Goal: Task Accomplishment & Management: Manage account settings

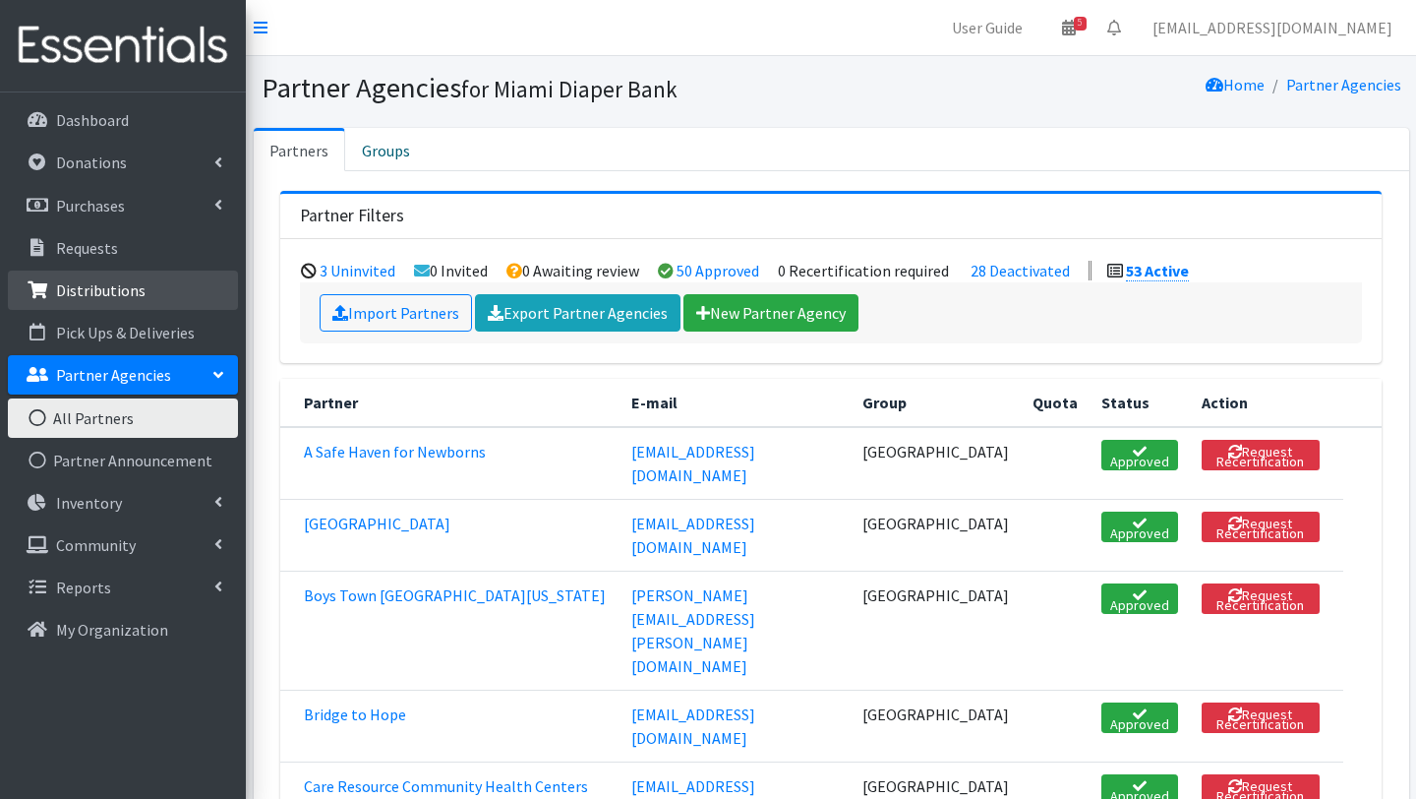
click at [92, 290] on p "Distributions" at bounding box center [101, 290] width 90 height 20
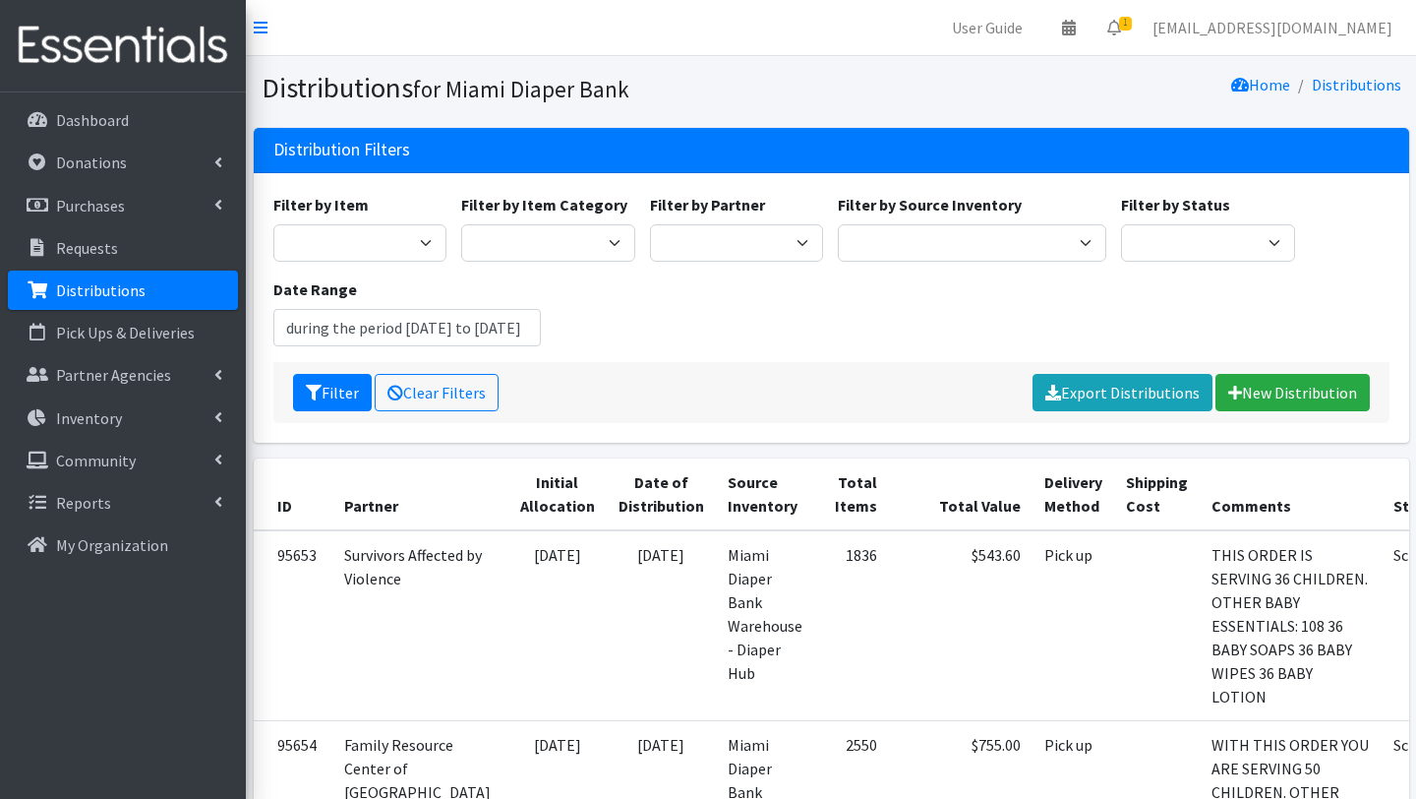
type input "June 29, 2025 - September 29, 2025"
click at [756, 251] on select "A Safe Haven for Newborns Belafonte TACOLCY Center Boys Town South Florida Brid…" at bounding box center [737, 242] width 174 height 37
select select "7013"
click at [650, 224] on select "A Safe Haven for Newborns Belafonte TACOLCY Center Boys Town South Florida Brid…" at bounding box center [737, 242] width 174 height 37
click at [349, 390] on button "Filter" at bounding box center [332, 392] width 79 height 37
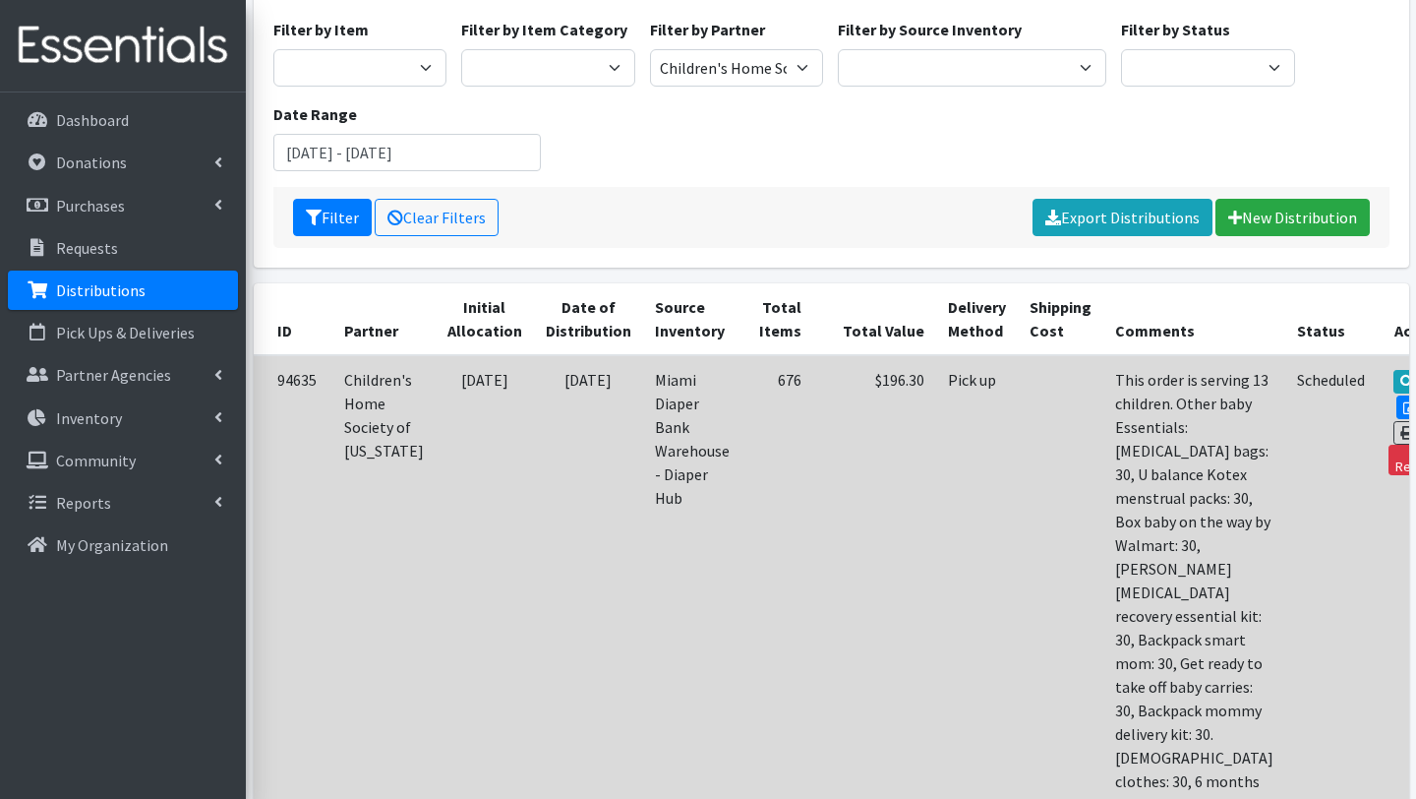
scroll to position [182, 0]
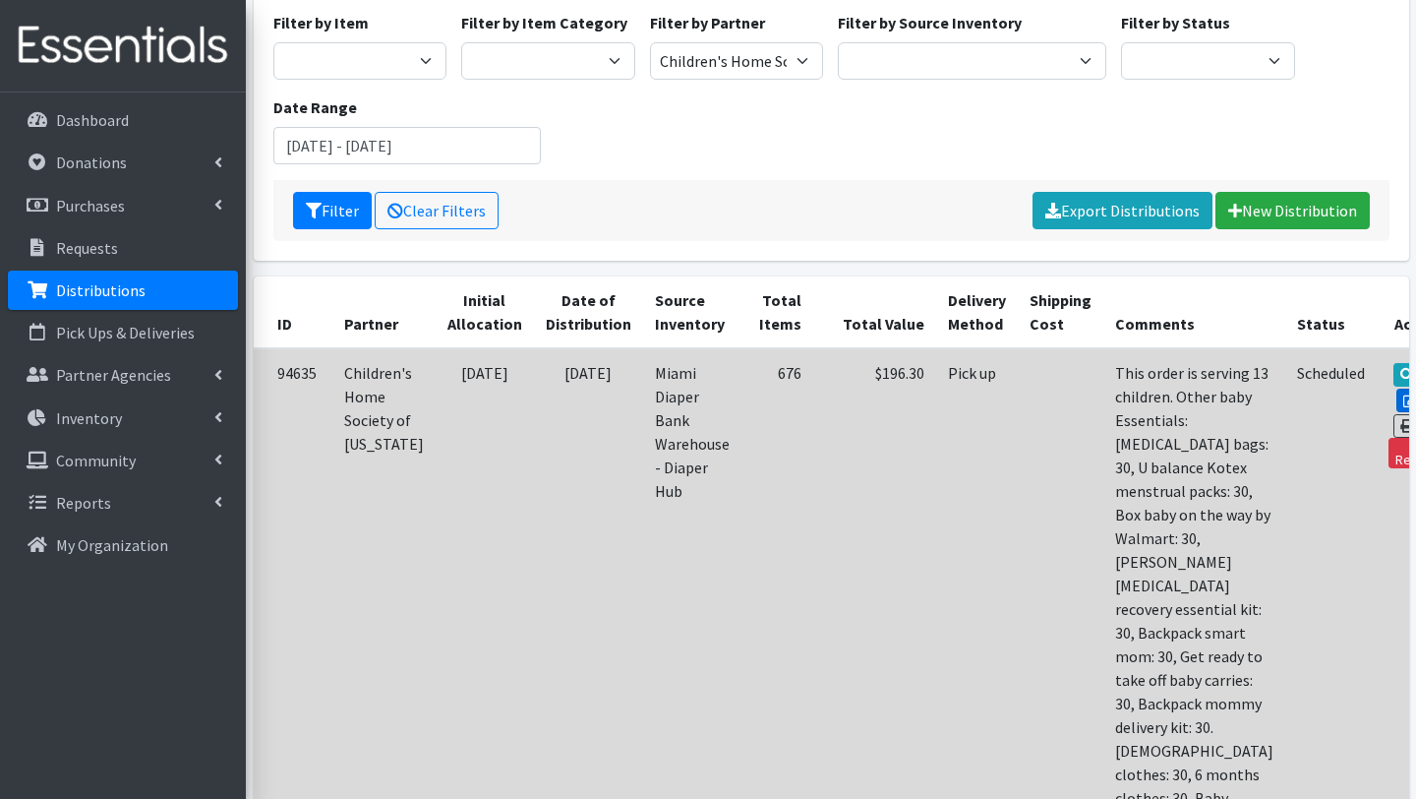
click at [1397, 388] on link "Edit" at bounding box center [1423, 400] width 53 height 24
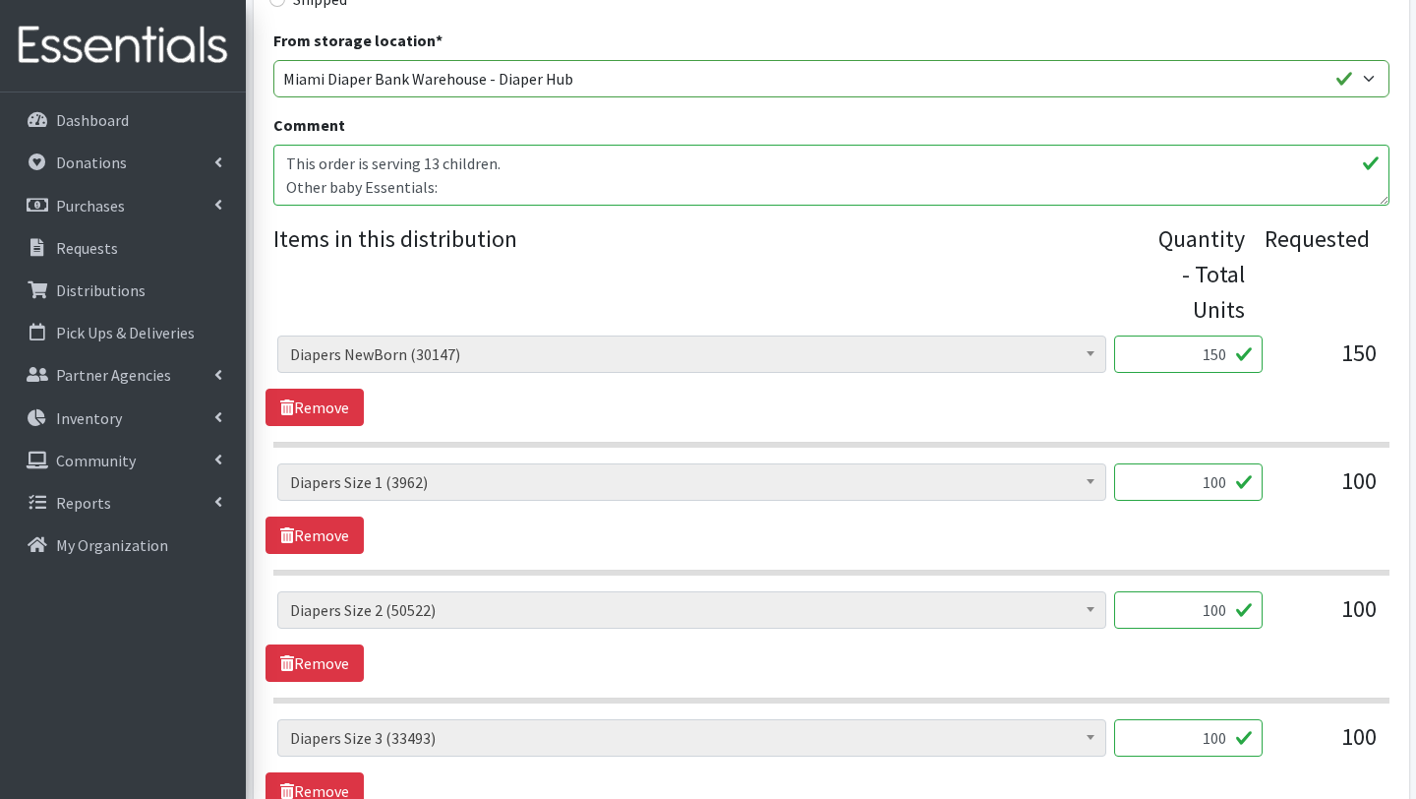
scroll to position [639, 0]
click at [495, 189] on textarea "This order is serving 13 children. Other baby Essentials: Postpartum bags: 30, …" at bounding box center [831, 177] width 1116 height 61
click at [431, 187] on textarea "This order is serving 13 children. Other baby Essentials: Postpartum bags: 30, …" at bounding box center [831, 177] width 1116 height 61
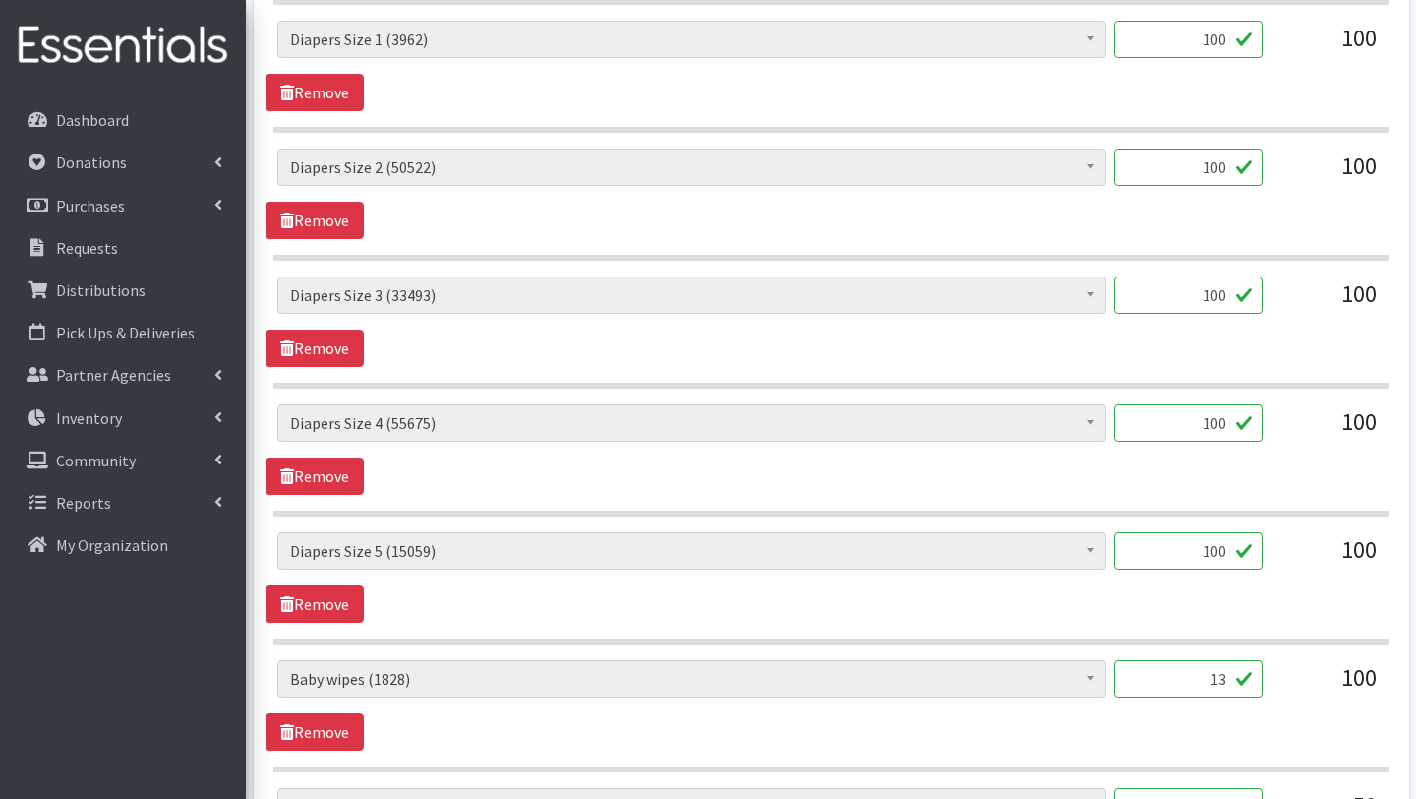
scroll to position [1567, 0]
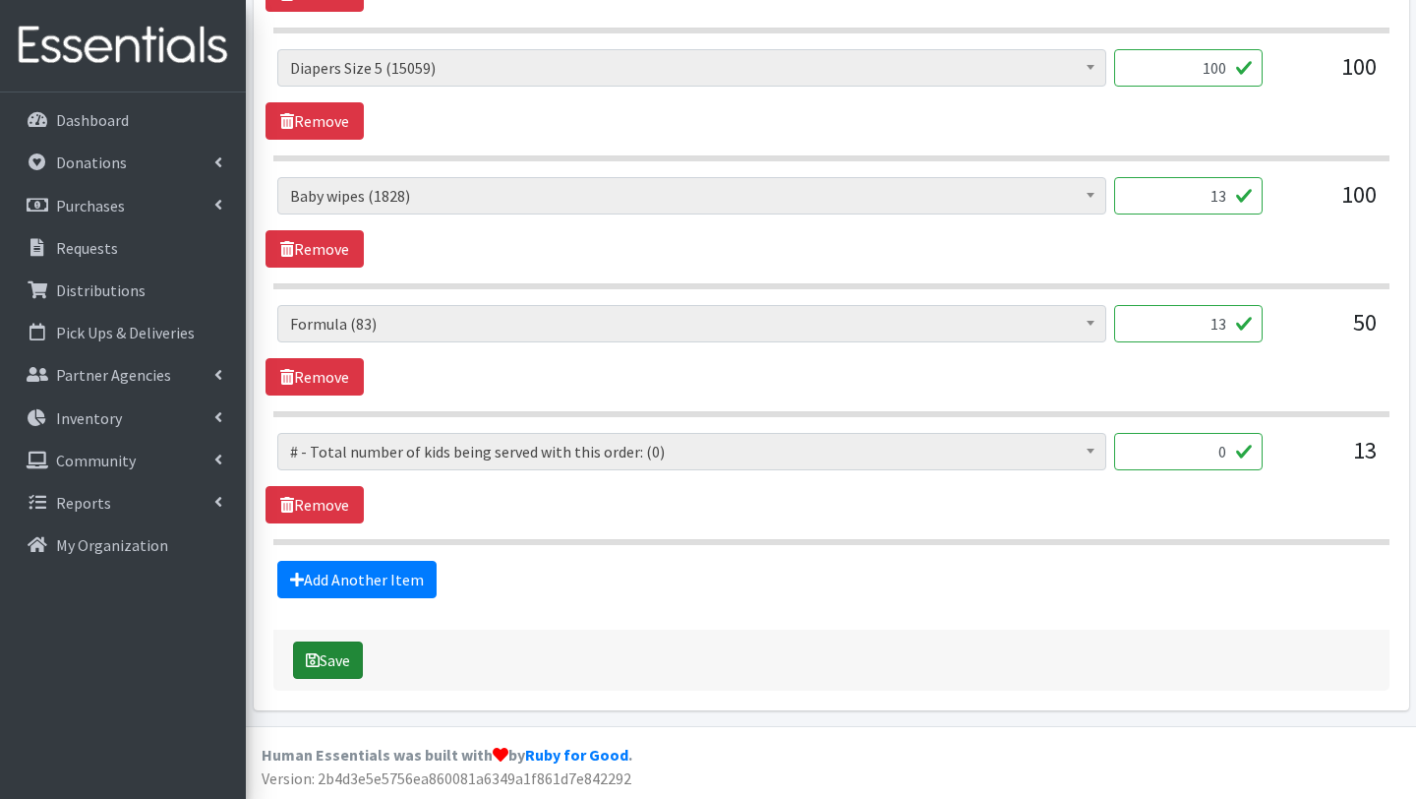
type textarea "This order is serving 13 children. Other baby Essentials (23): 7 HOODY TOWELS 3…"
click at [333, 664] on button "Save" at bounding box center [328, 659] width 70 height 37
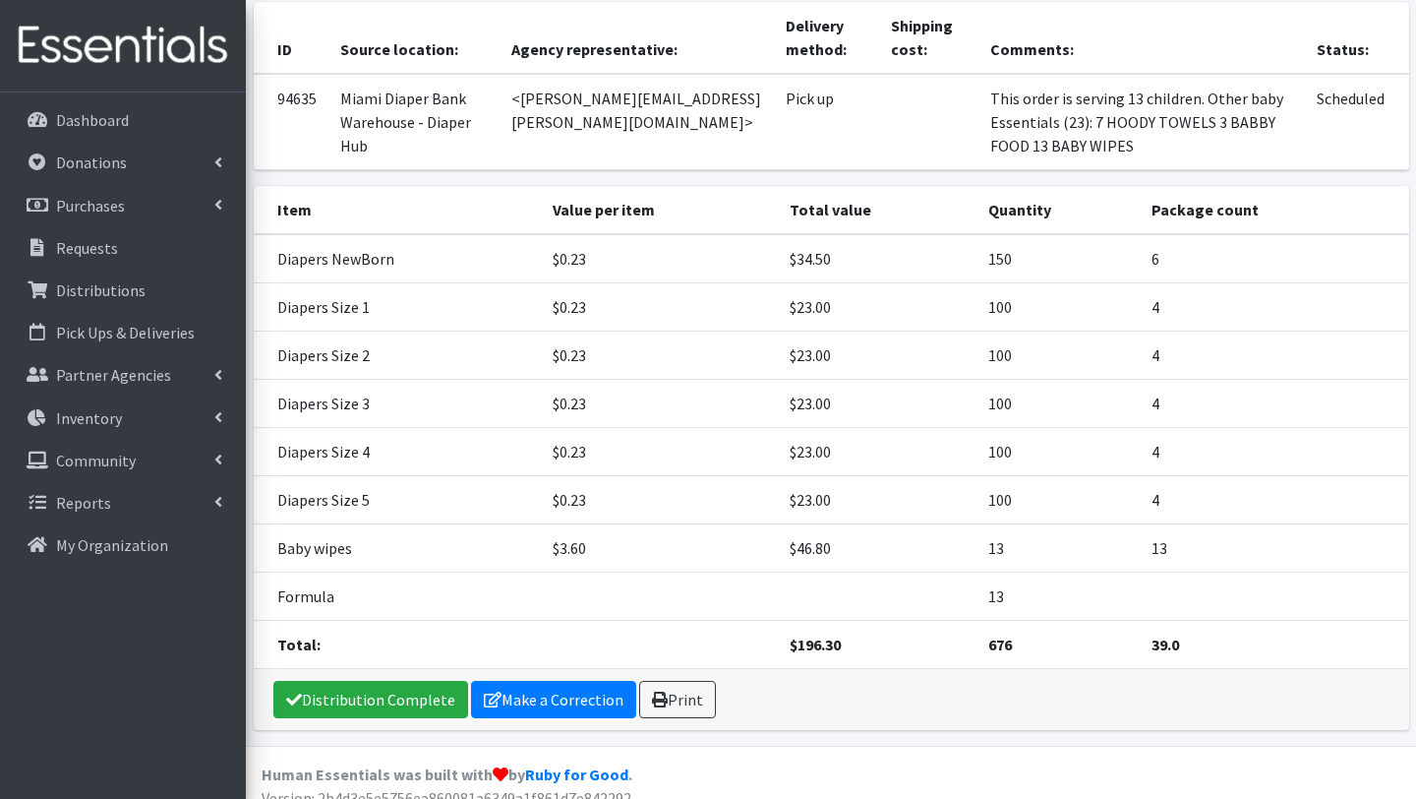
scroll to position [310, 0]
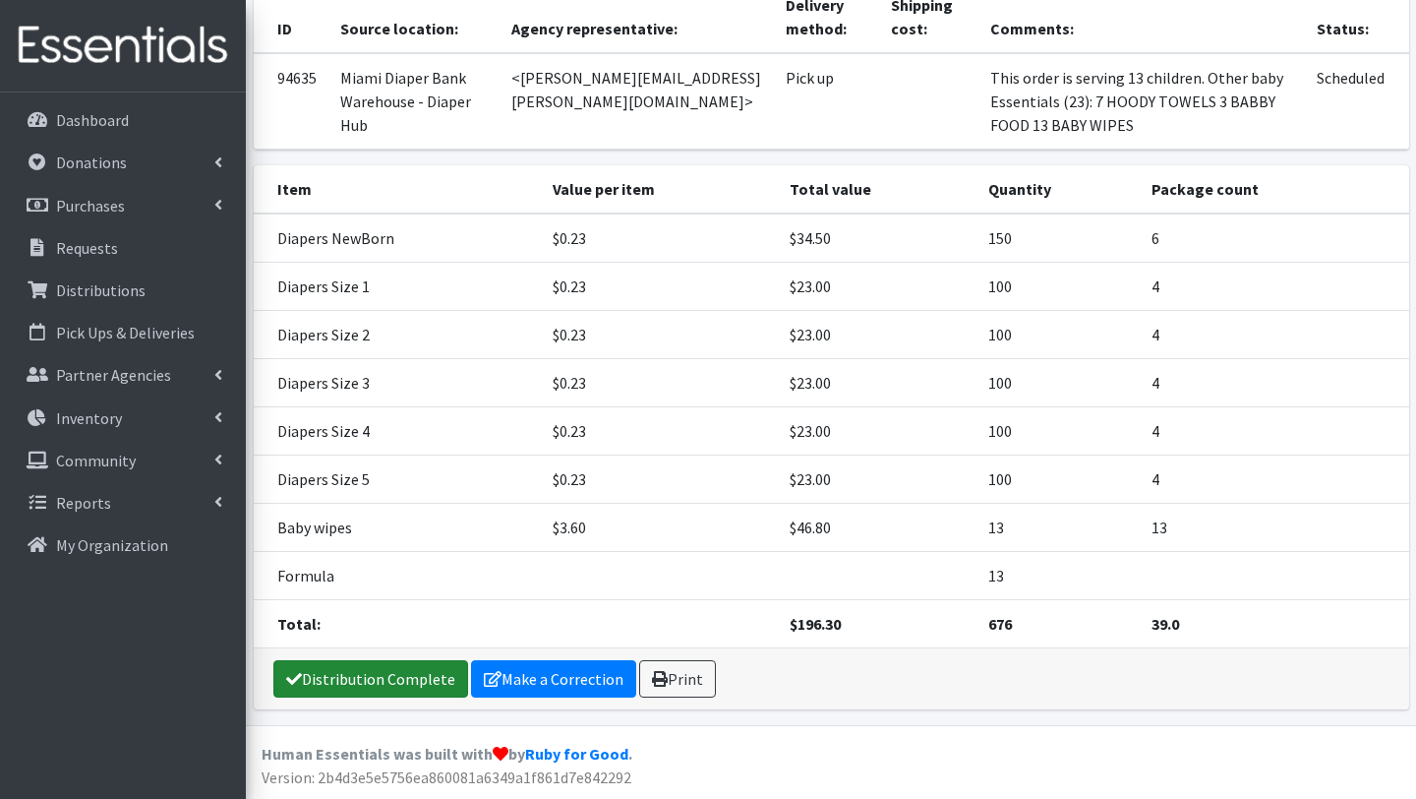
click at [405, 686] on link "Distribution Complete" at bounding box center [370, 678] width 195 height 37
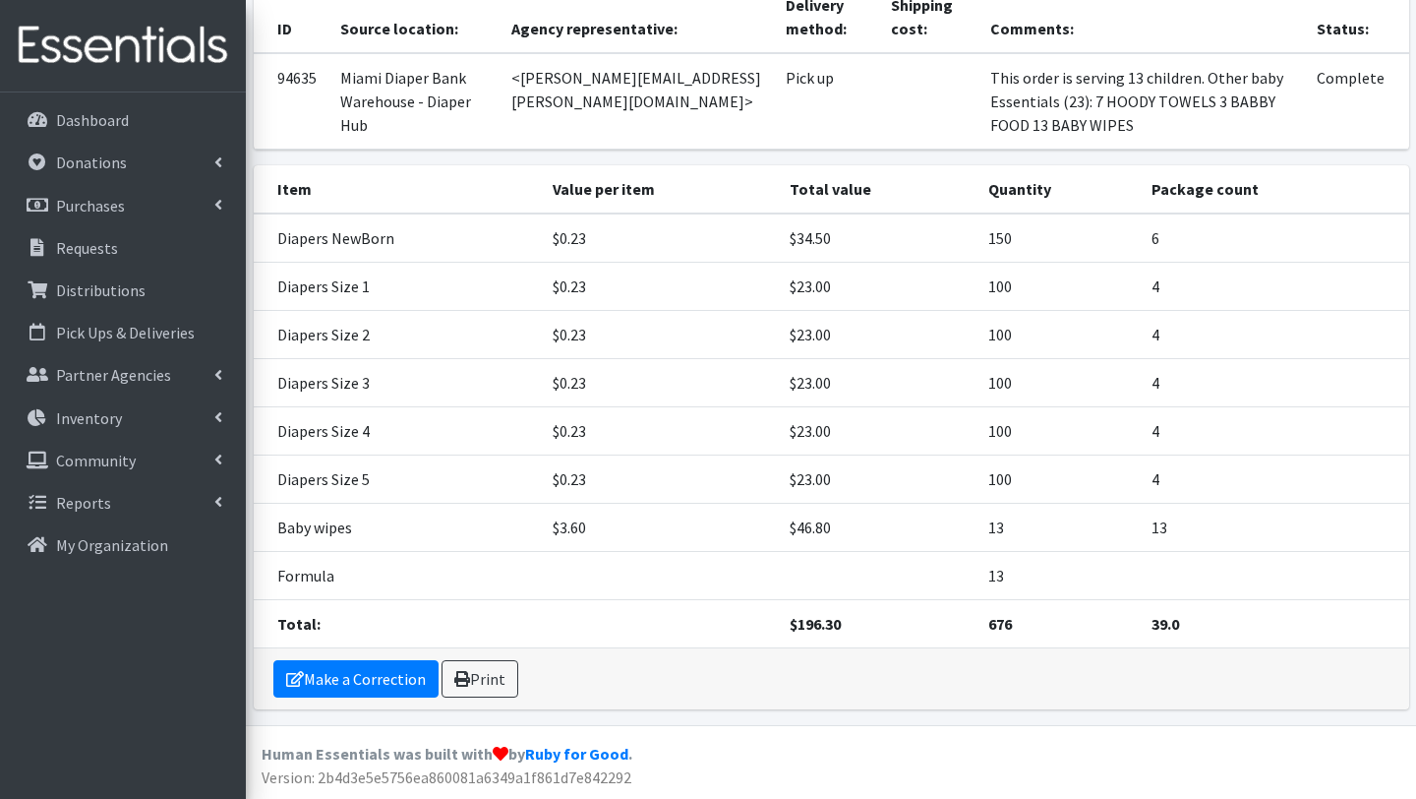
scroll to position [243, 0]
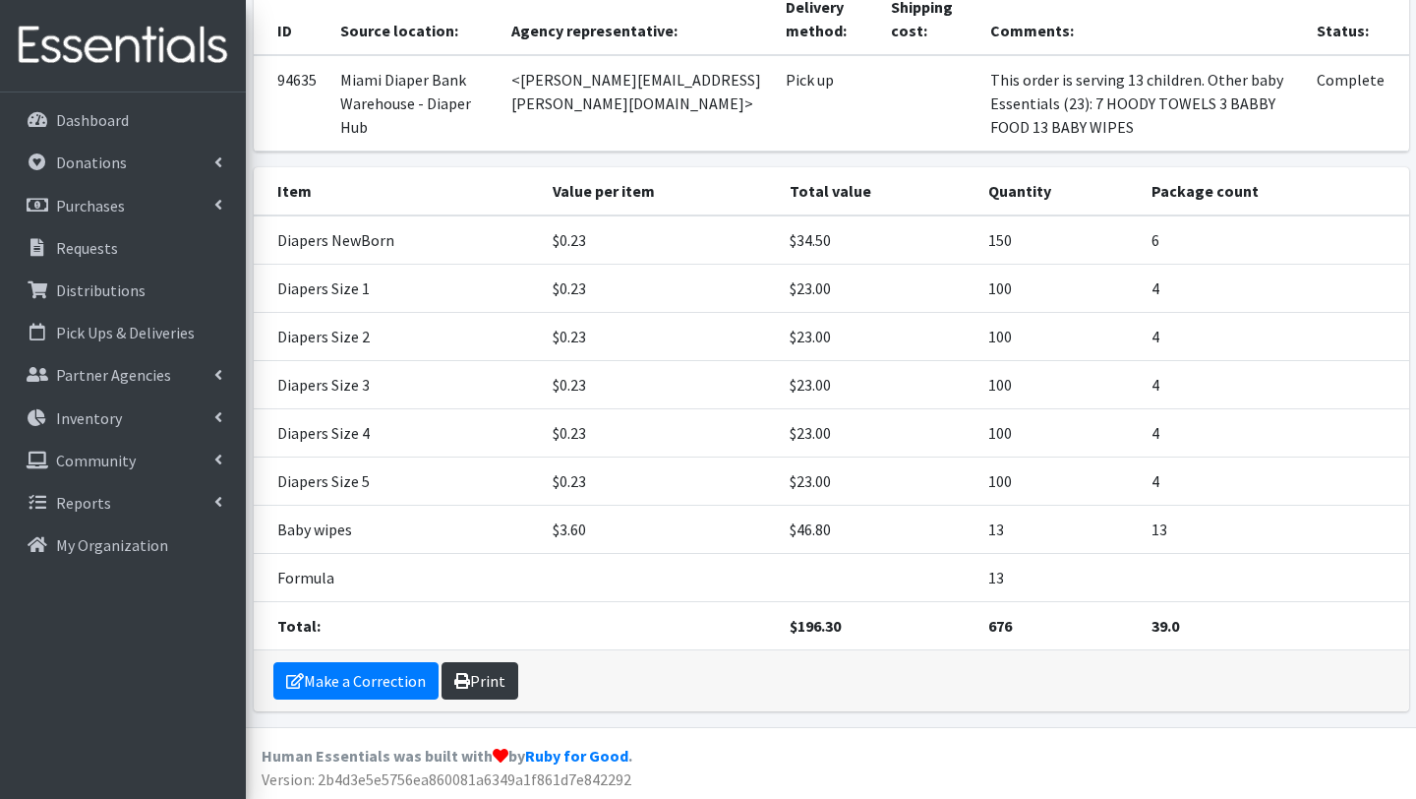
click at [499, 676] on link "Print" at bounding box center [480, 680] width 77 height 37
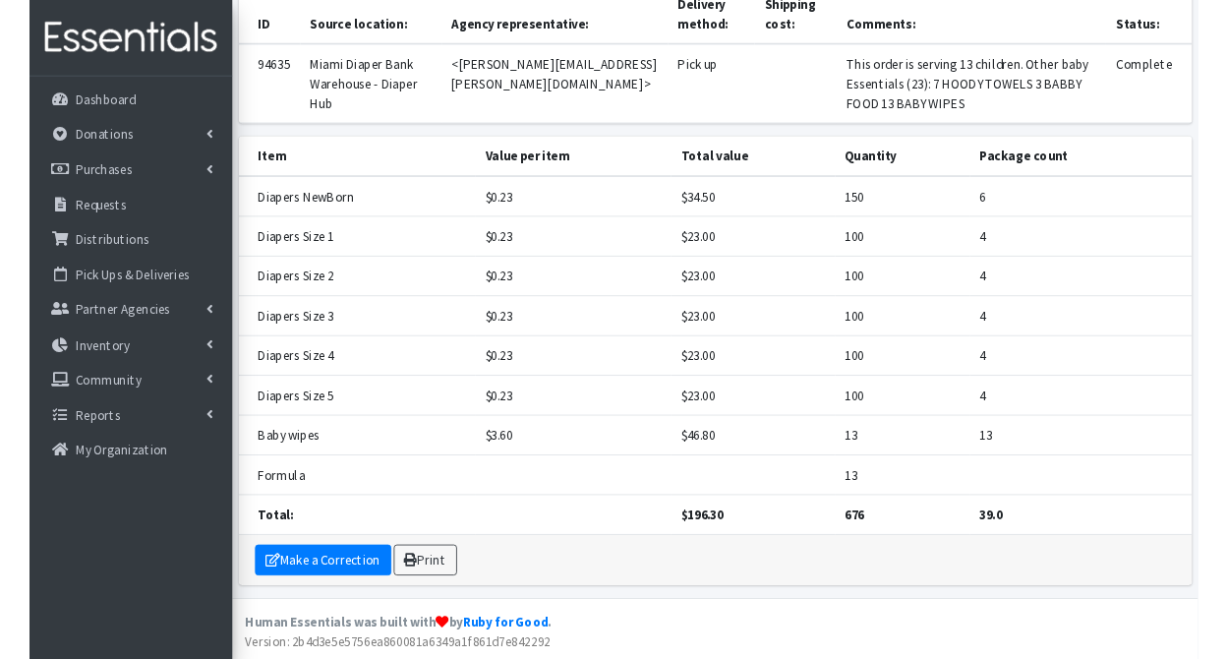
scroll to position [212, 0]
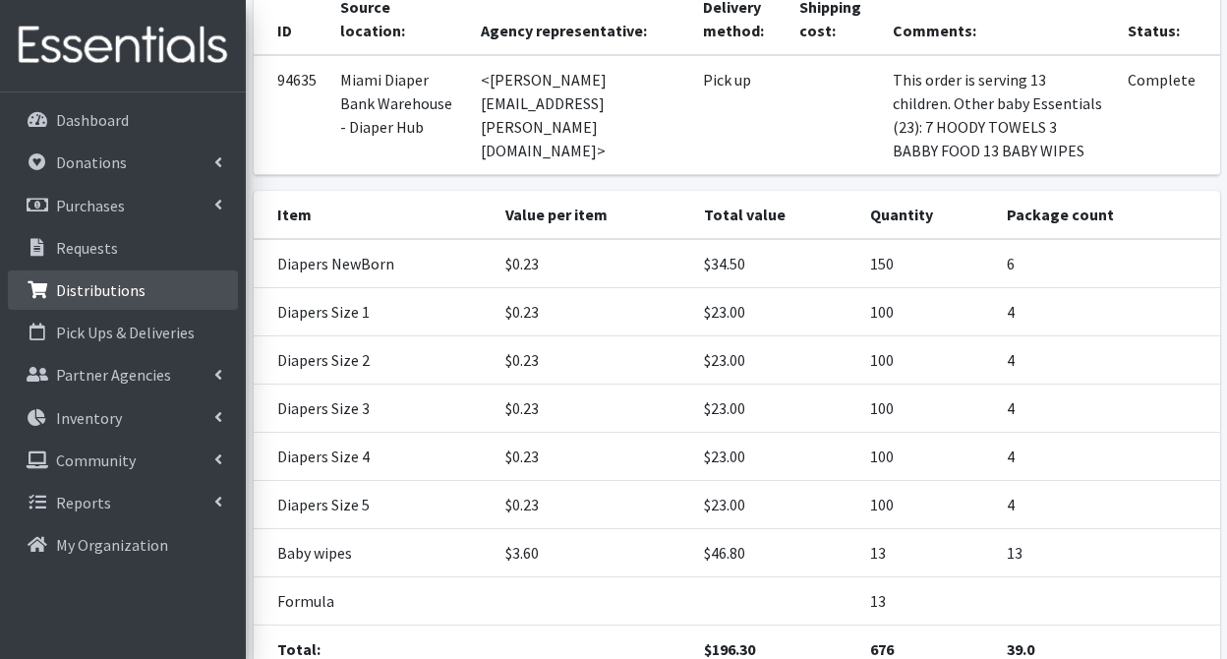
click at [98, 290] on p "Distributions" at bounding box center [101, 290] width 90 height 20
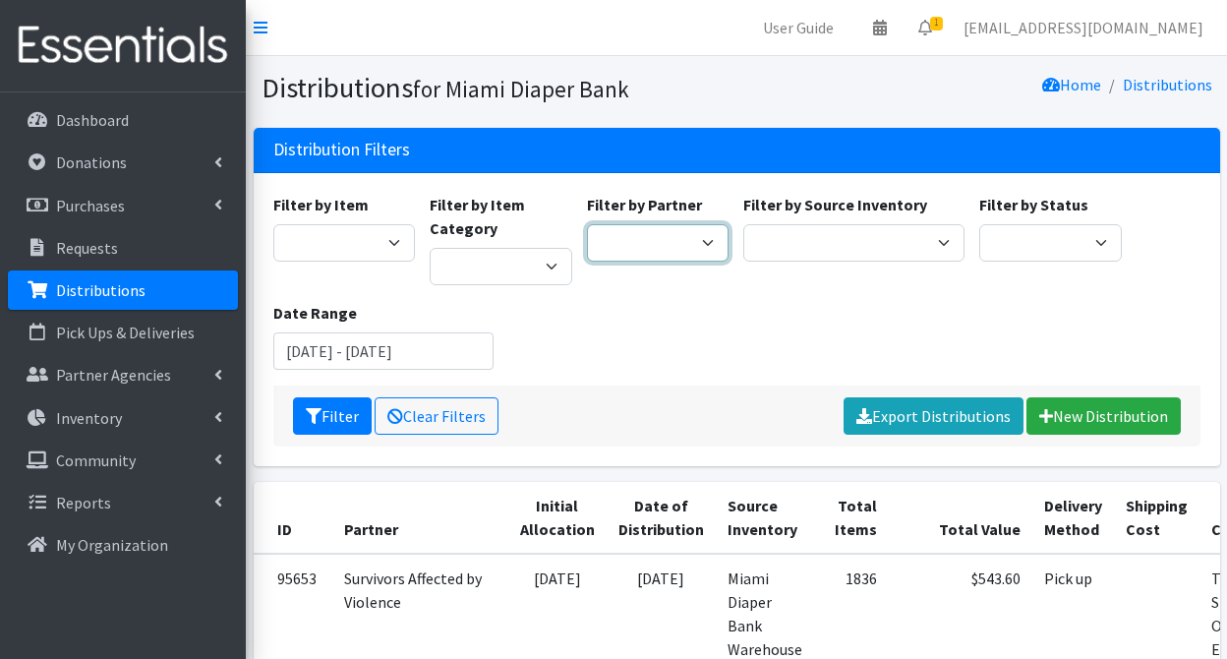
click at [707, 239] on select "A Safe Haven for Newborns Belafonte TACOLCY Center Boys Town South Florida Brid…" at bounding box center [658, 242] width 143 height 37
select select "7012"
click at [587, 224] on select "A Safe Haven for Newborns Belafonte TACOLCY Center Boys Town South Florida Brid…" at bounding box center [658, 242] width 143 height 37
click at [343, 405] on button "Filter" at bounding box center [332, 415] width 79 height 37
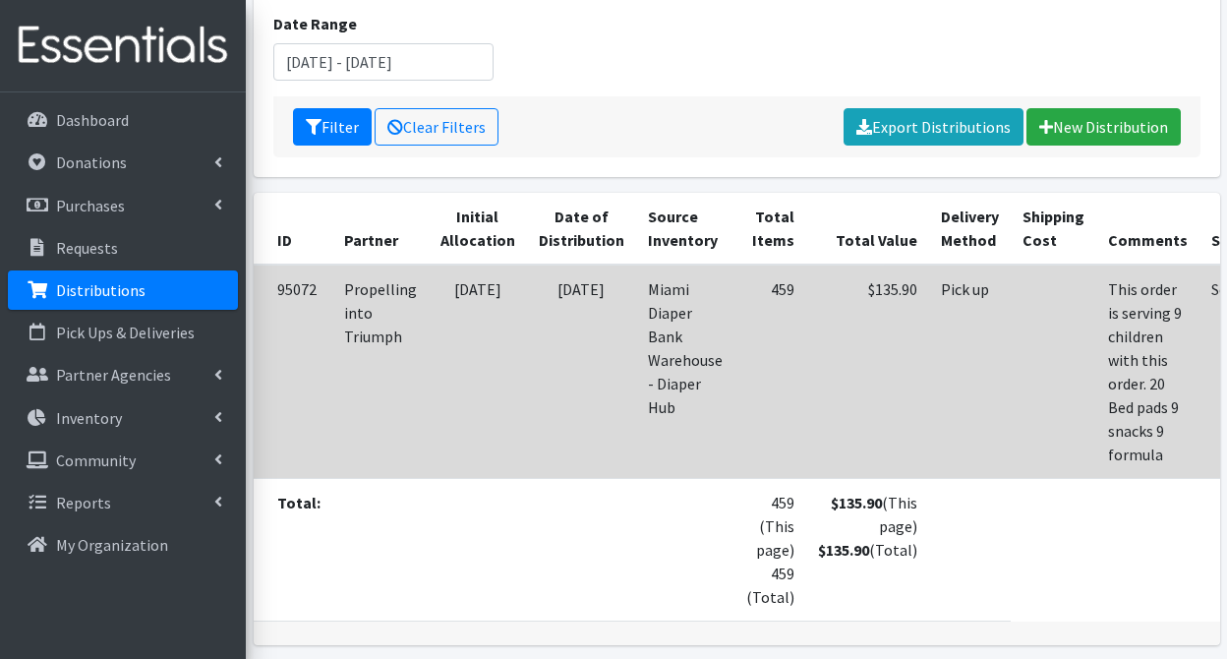
scroll to position [294, 0]
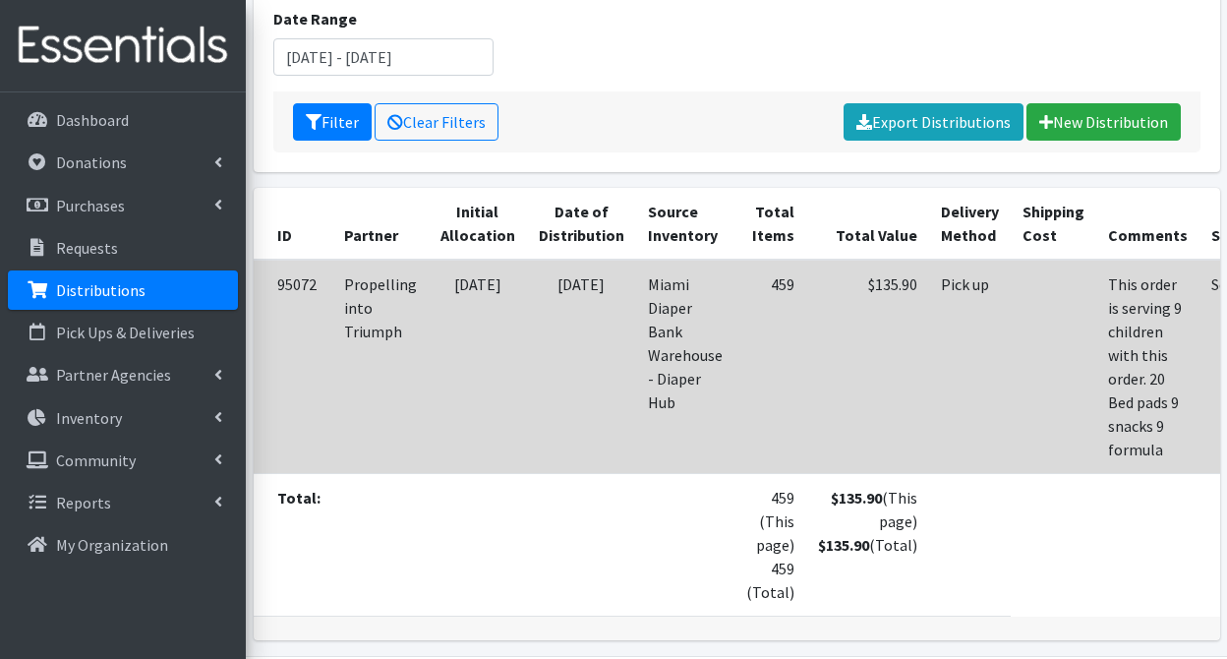
click at [1097, 316] on td "This order is serving 9 children with this order. 20 Bed pads 9 snacks 9 formula" at bounding box center [1148, 367] width 103 height 214
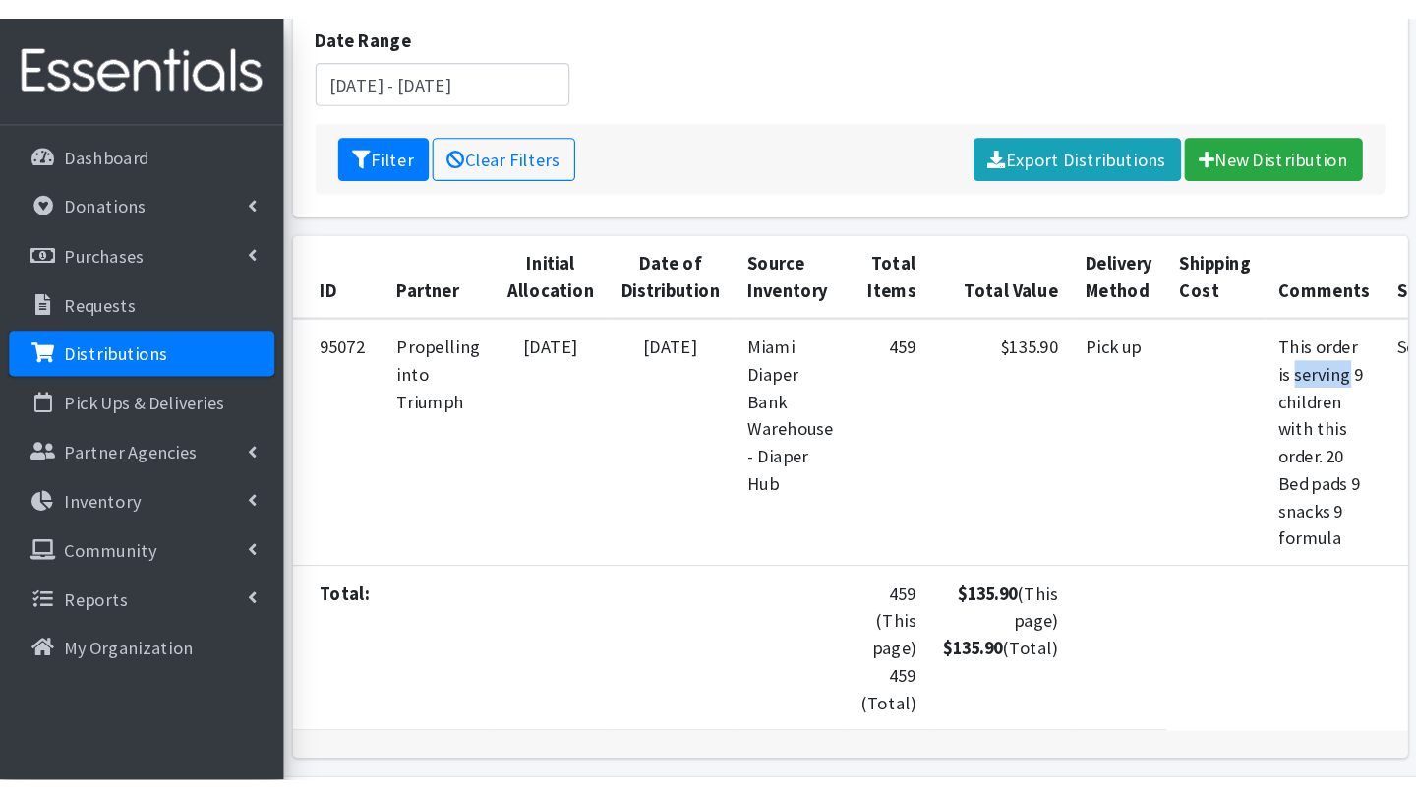
scroll to position [114, 0]
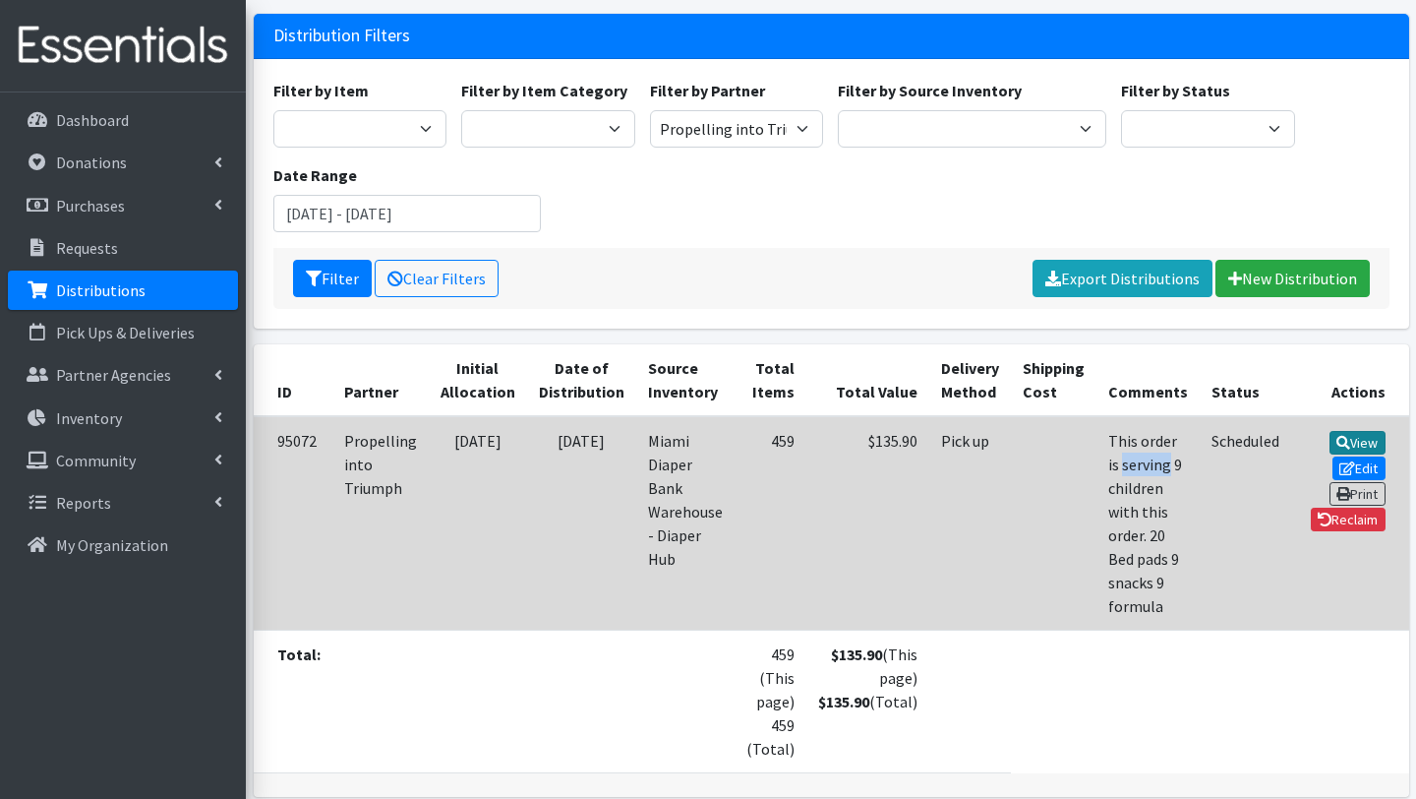
click at [1226, 442] on link "View" at bounding box center [1358, 443] width 56 height 24
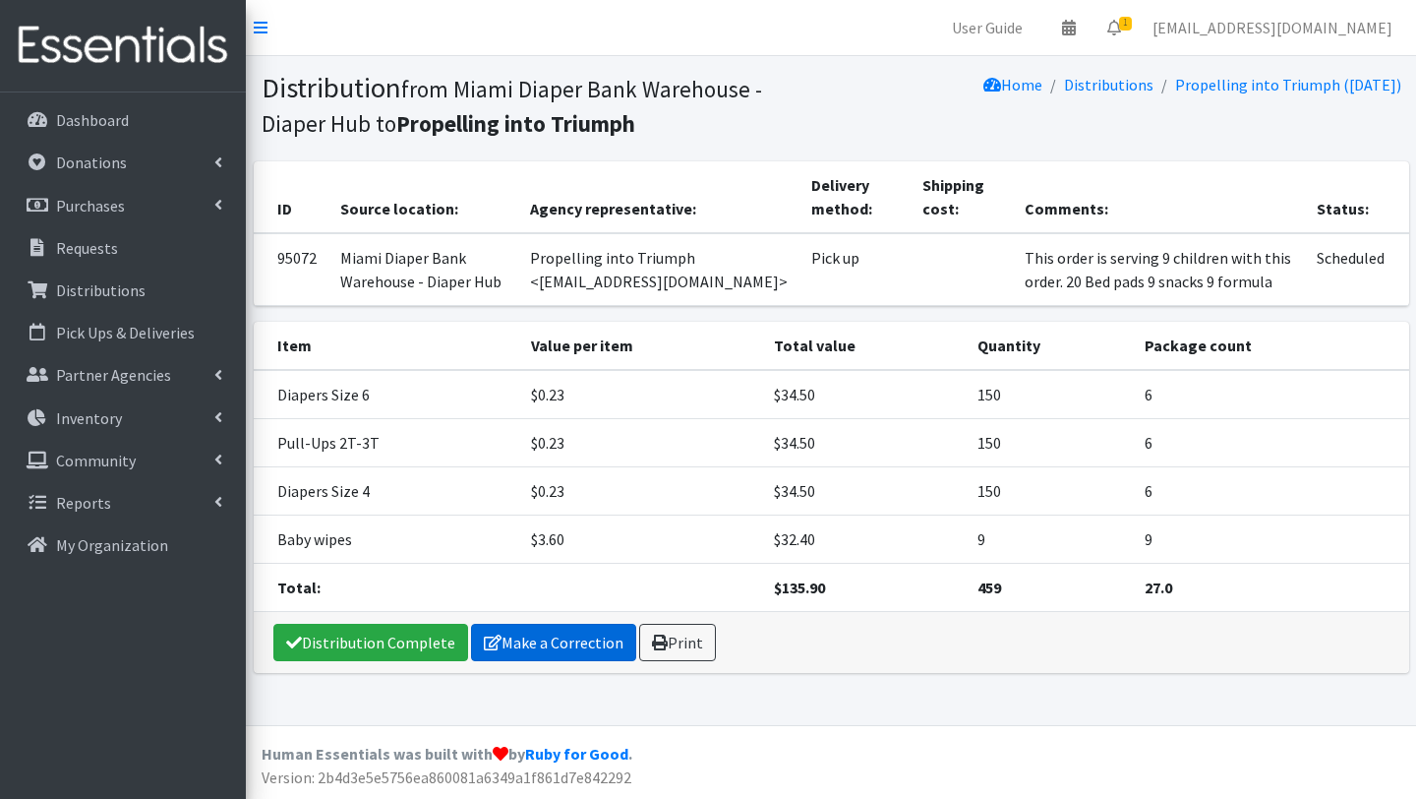
click at [595, 650] on link "Make a Correction" at bounding box center [553, 642] width 165 height 37
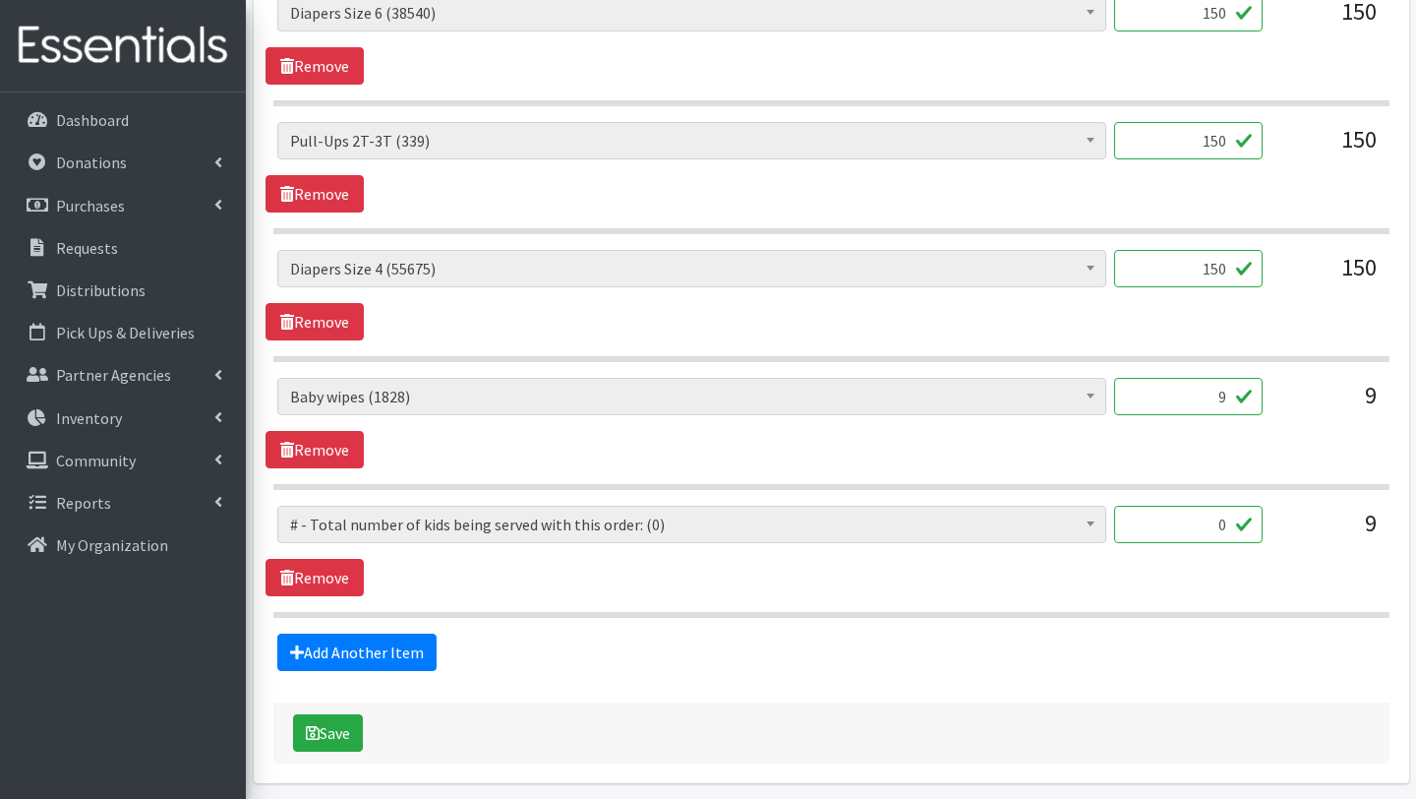
scroll to position [981, 0]
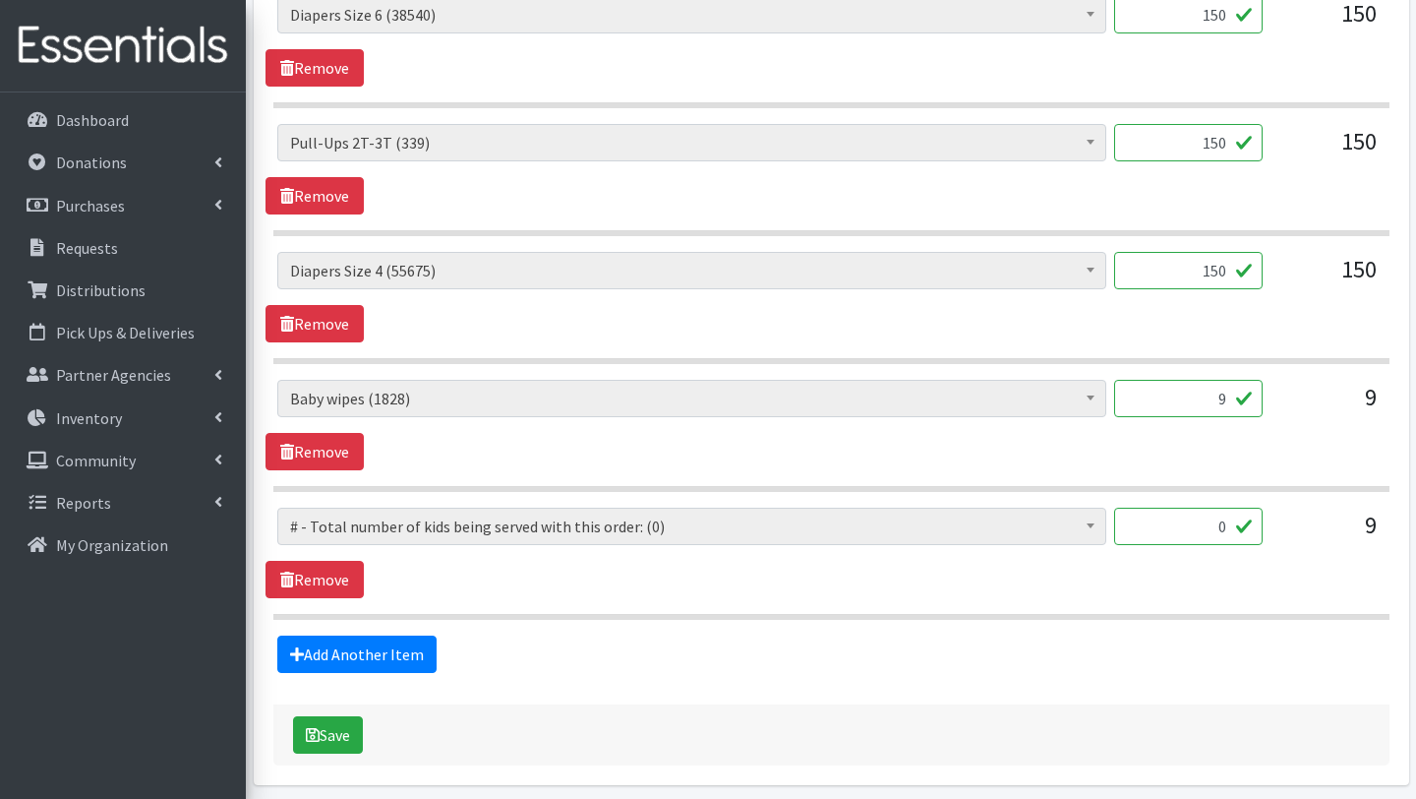
click at [600, 274] on span "Diapers Size 4 (55675)" at bounding box center [692, 271] width 804 height 28
click at [371, 270] on span "Diapers Size 4 (55675)" at bounding box center [692, 271] width 804 height 28
click at [1087, 268] on b at bounding box center [1091, 270] width 8 height 5
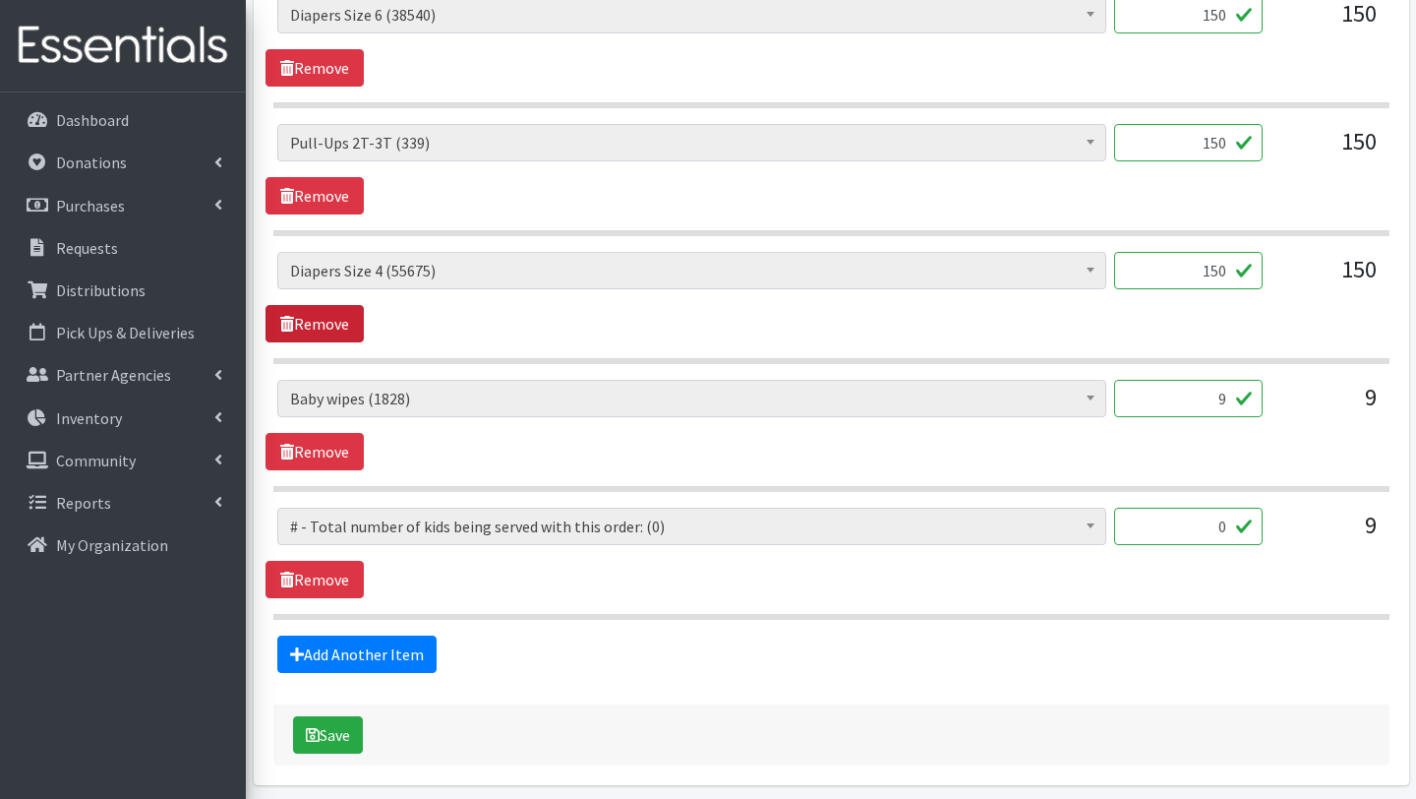
click at [337, 319] on link "Remove" at bounding box center [315, 323] width 98 height 37
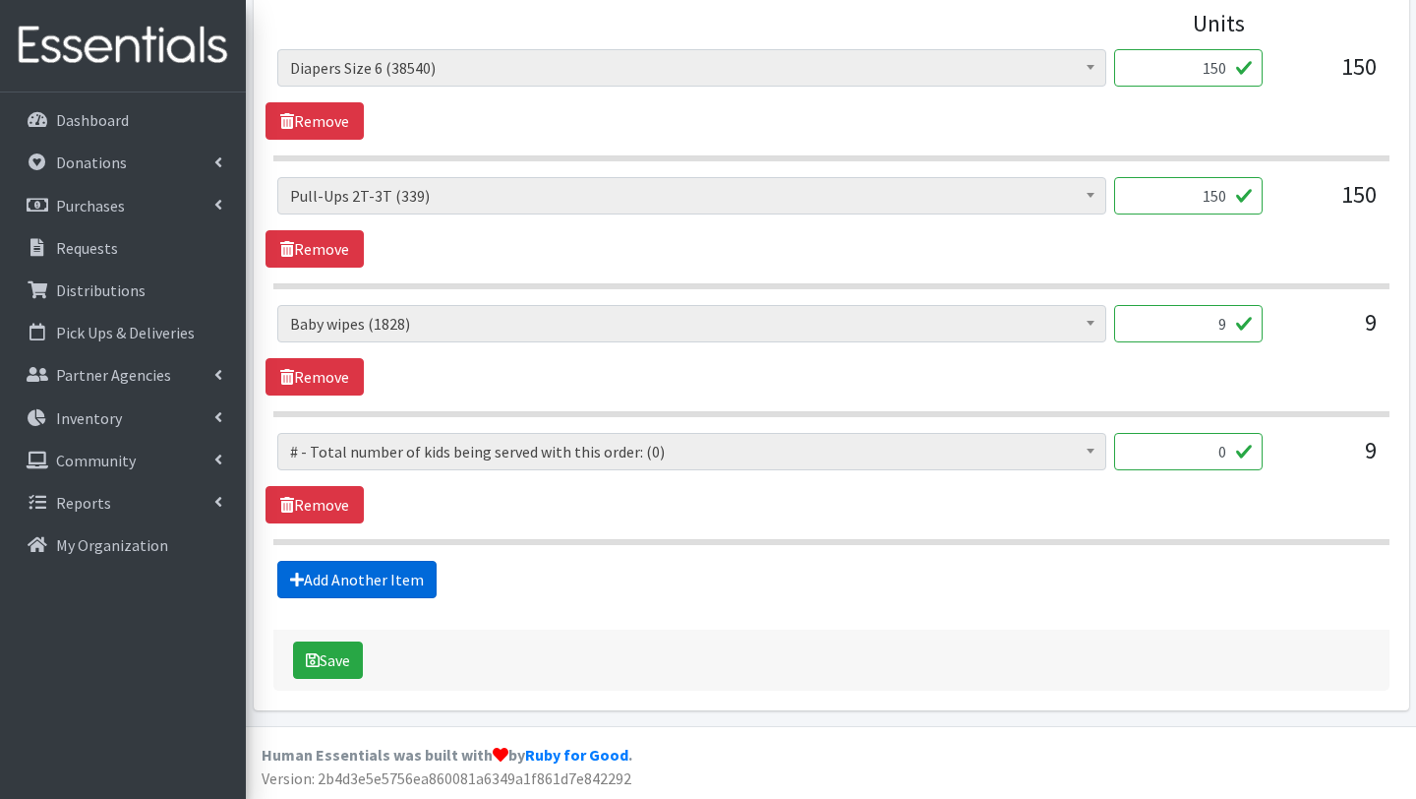
click at [416, 576] on link "Add Another Item" at bounding box center [356, 579] width 159 height 37
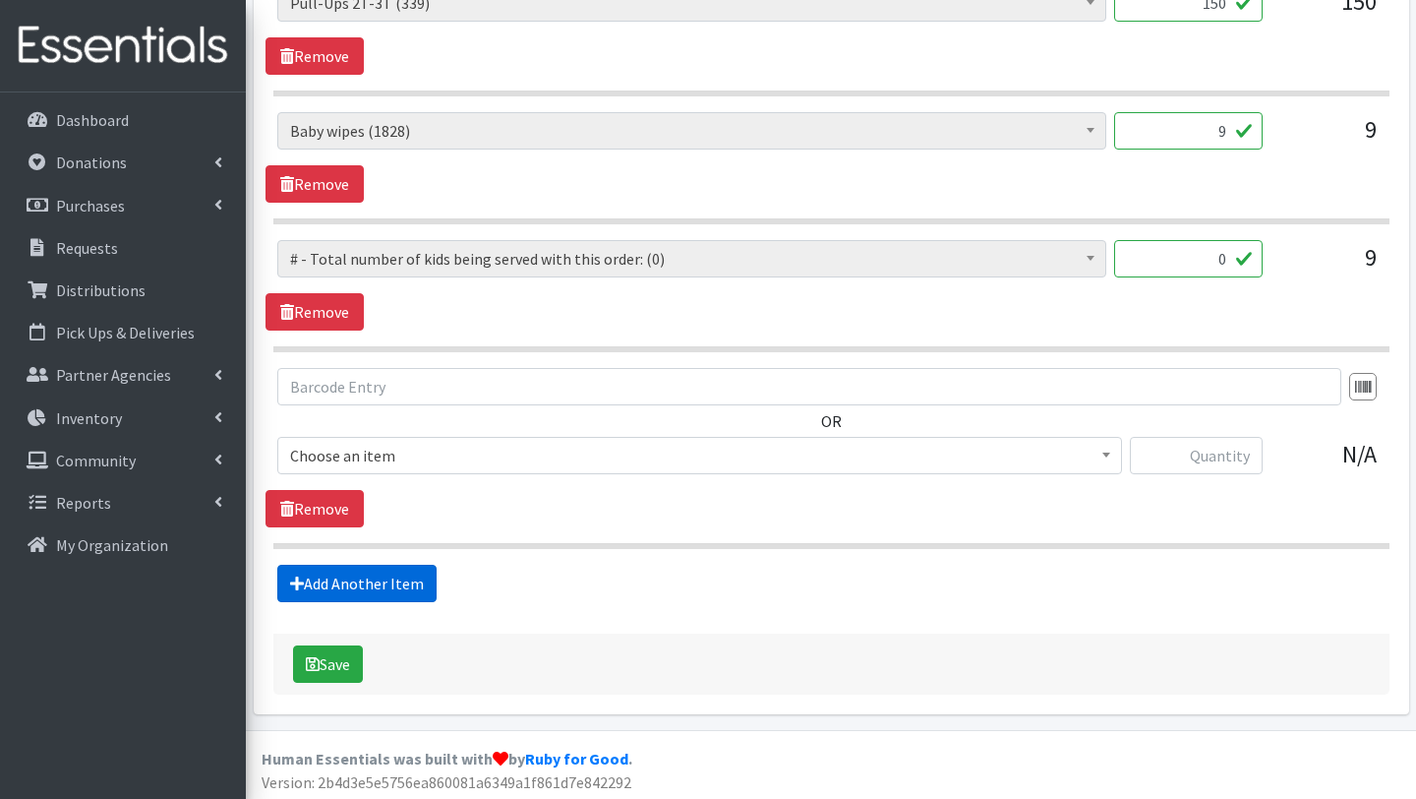
scroll to position [1124, 0]
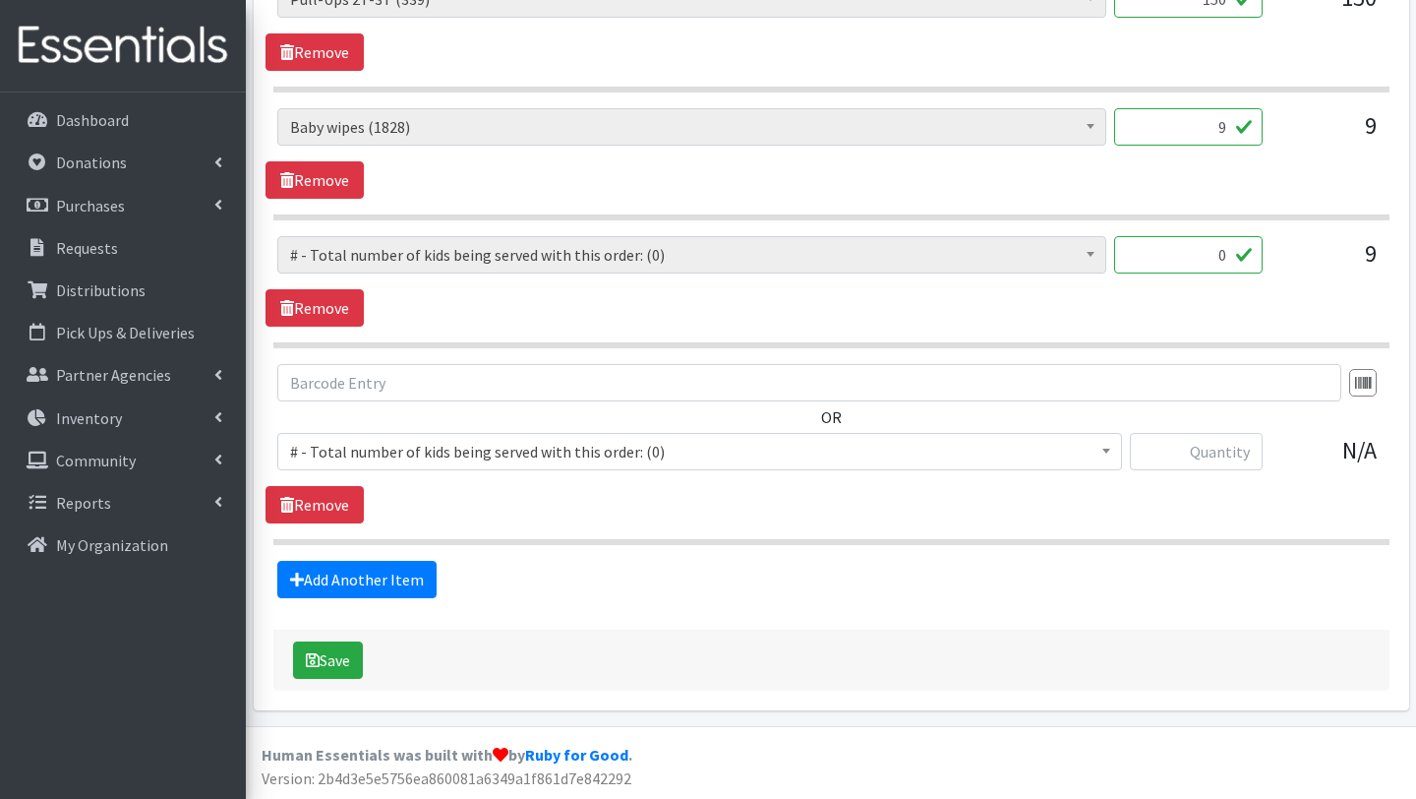
click at [412, 446] on span "# - Total number of kids being served with this order: (0)" at bounding box center [699, 452] width 819 height 28
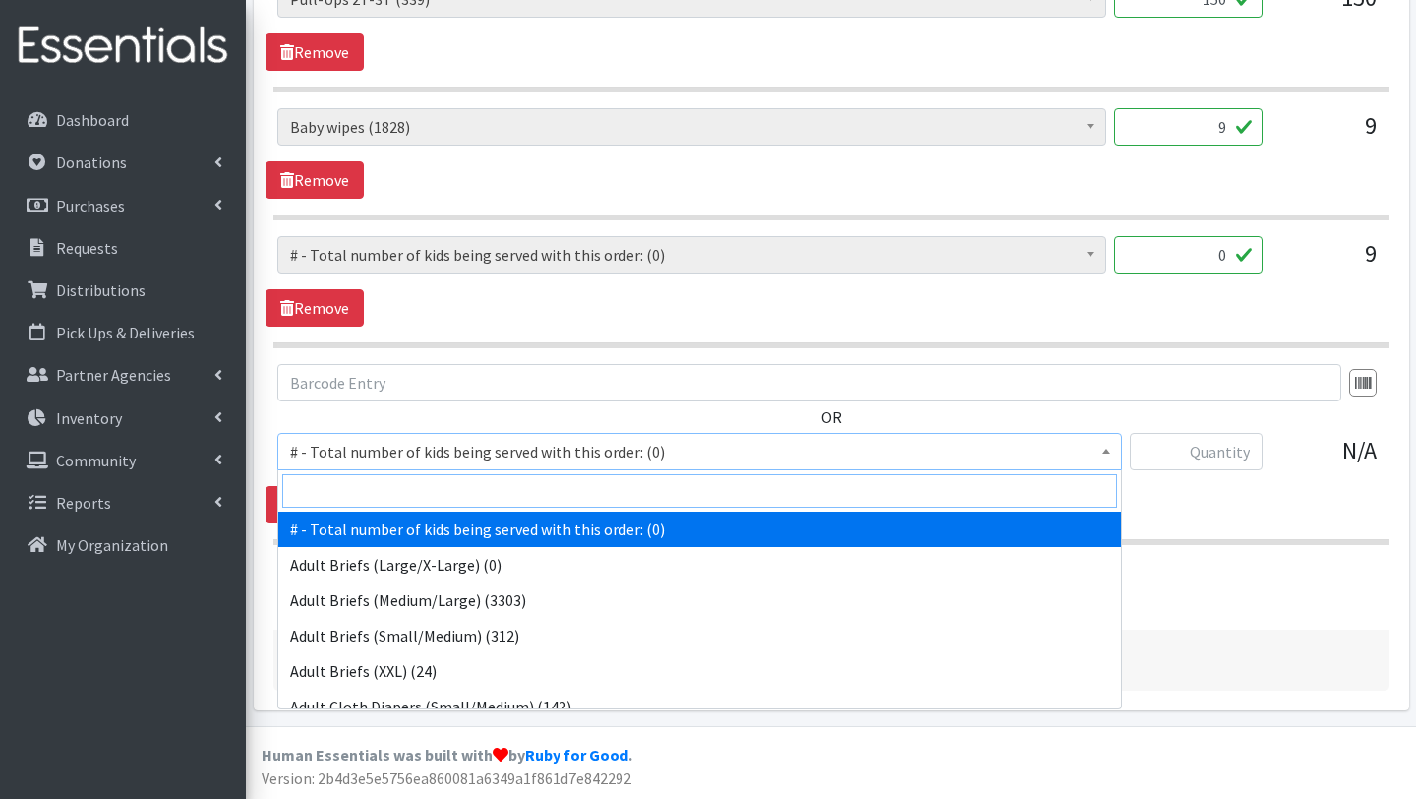
click at [414, 487] on input "search" at bounding box center [699, 490] width 835 height 33
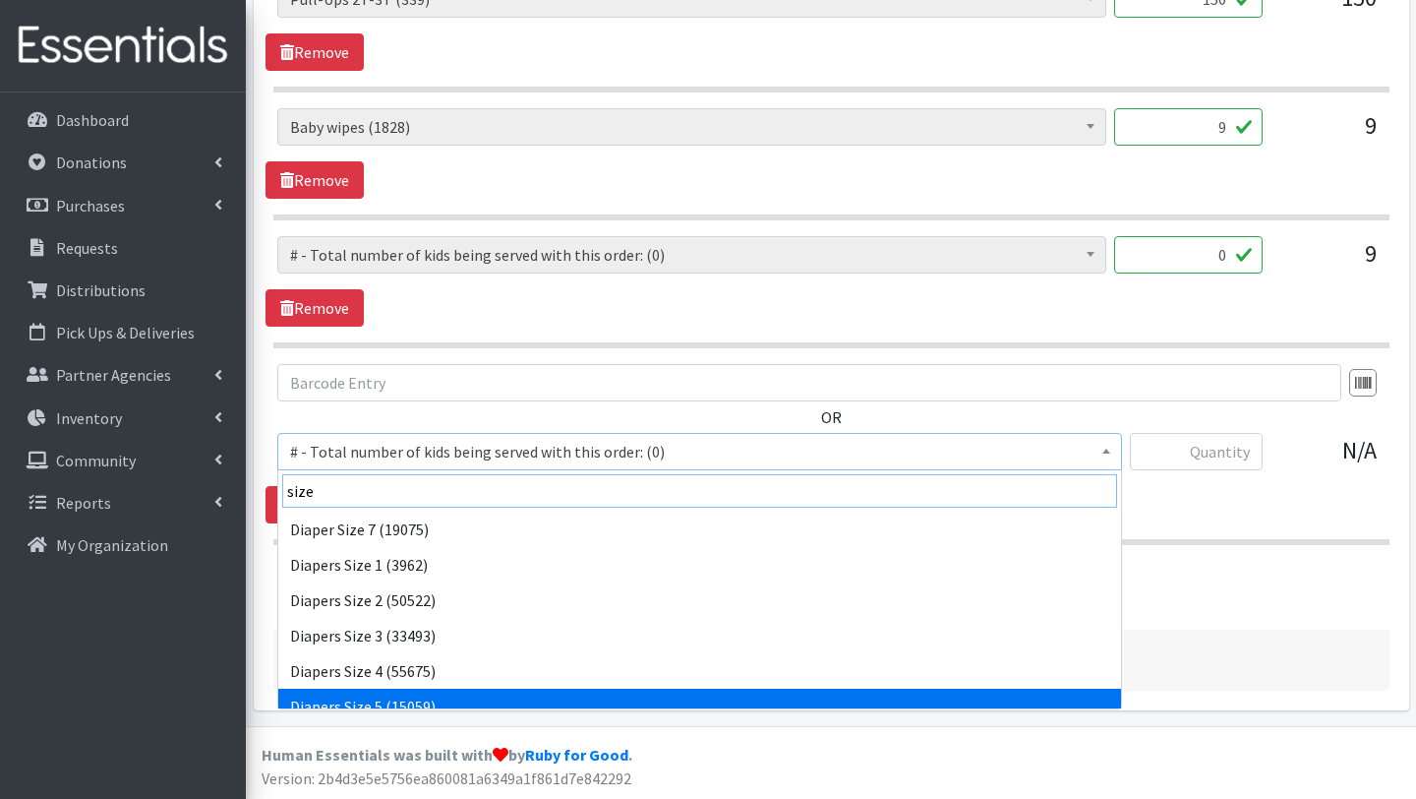
type input "size"
select select "2652"
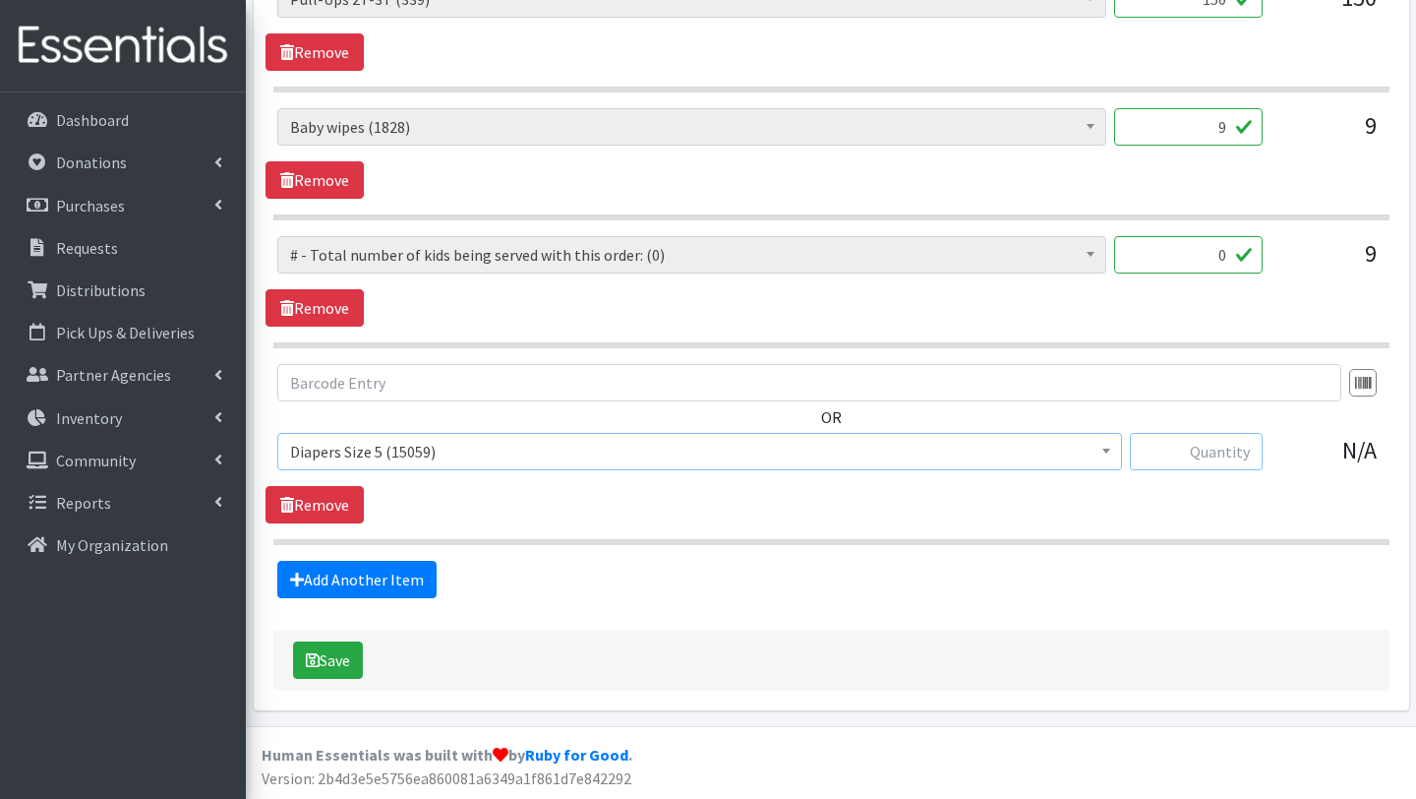
click at [1234, 452] on input "text" at bounding box center [1196, 451] width 133 height 37
type input "150"
click at [352, 664] on button "Save" at bounding box center [328, 659] width 70 height 37
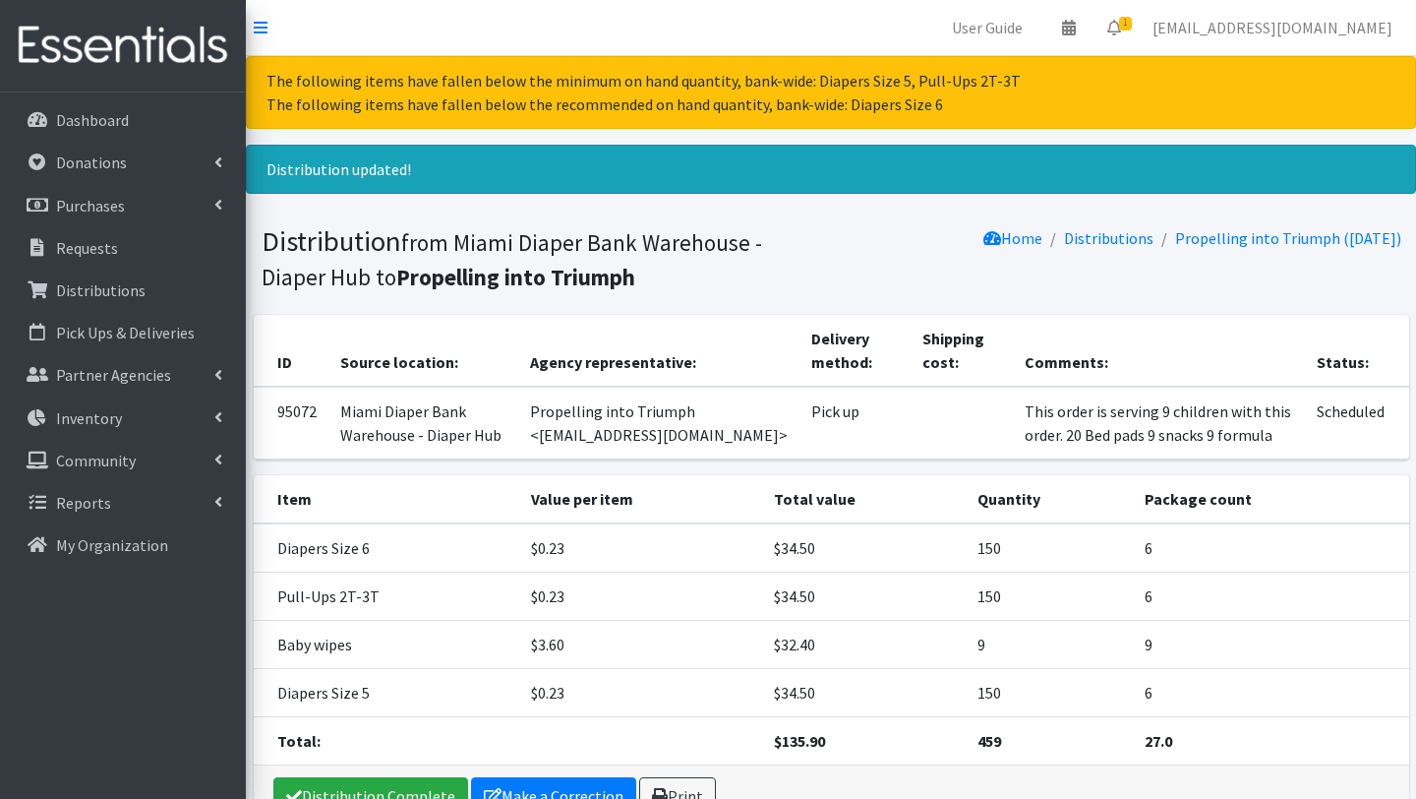
scroll to position [117, 0]
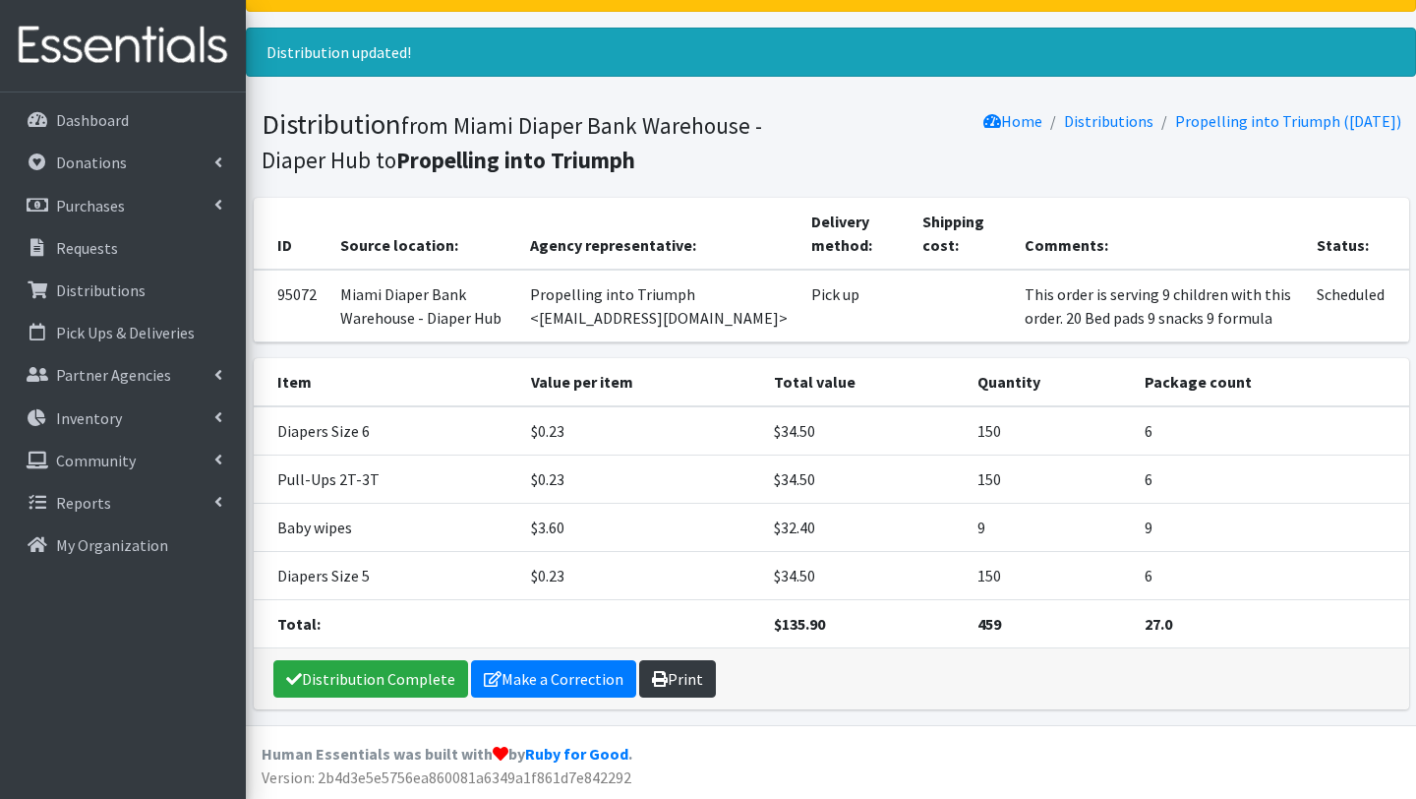
click at [669, 679] on link "Print" at bounding box center [677, 678] width 77 height 37
